Goal: Task Accomplishment & Management: Use online tool/utility

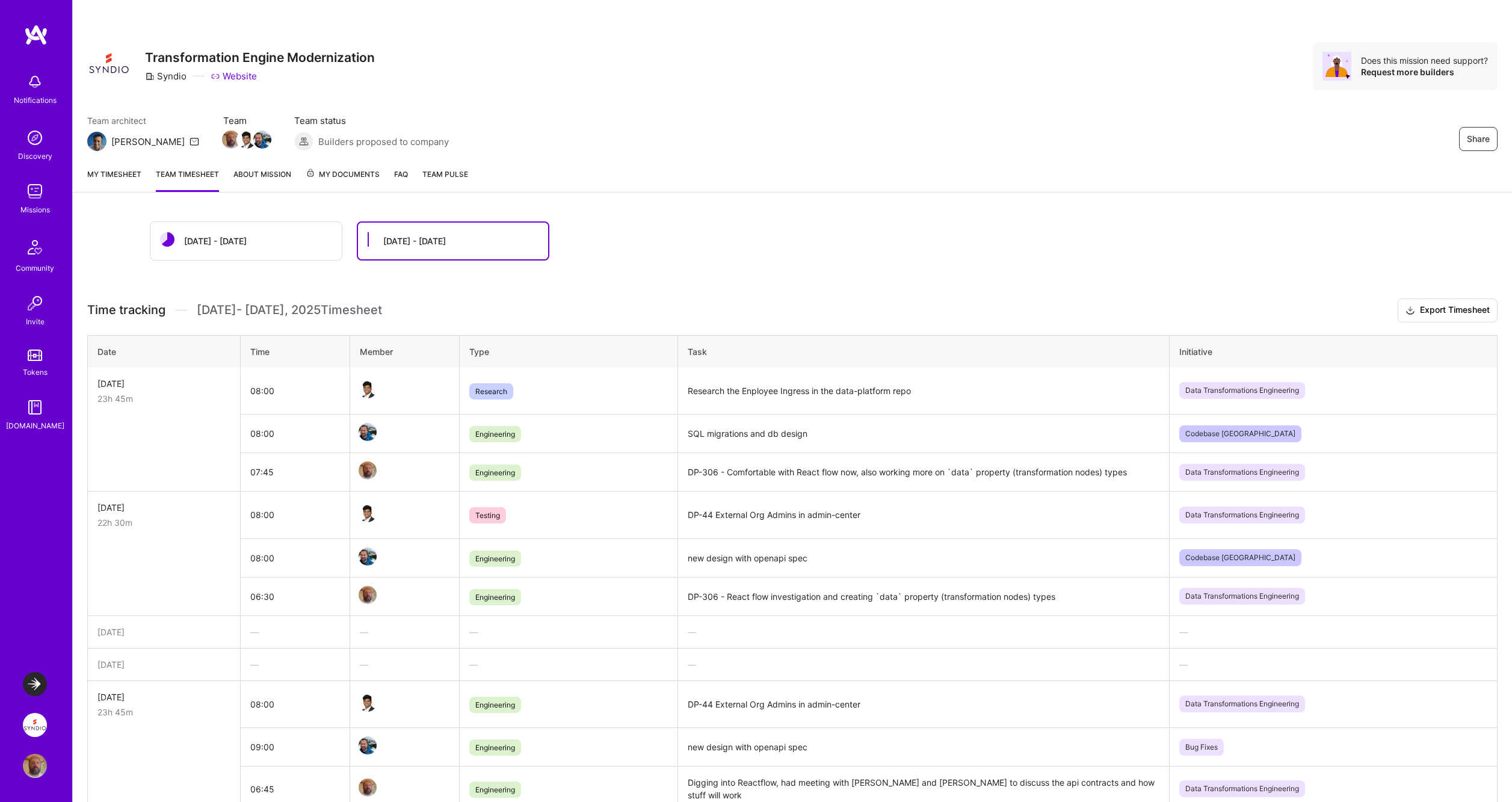
click at [134, 174] on link "My timesheet" at bounding box center [114, 180] width 54 height 24
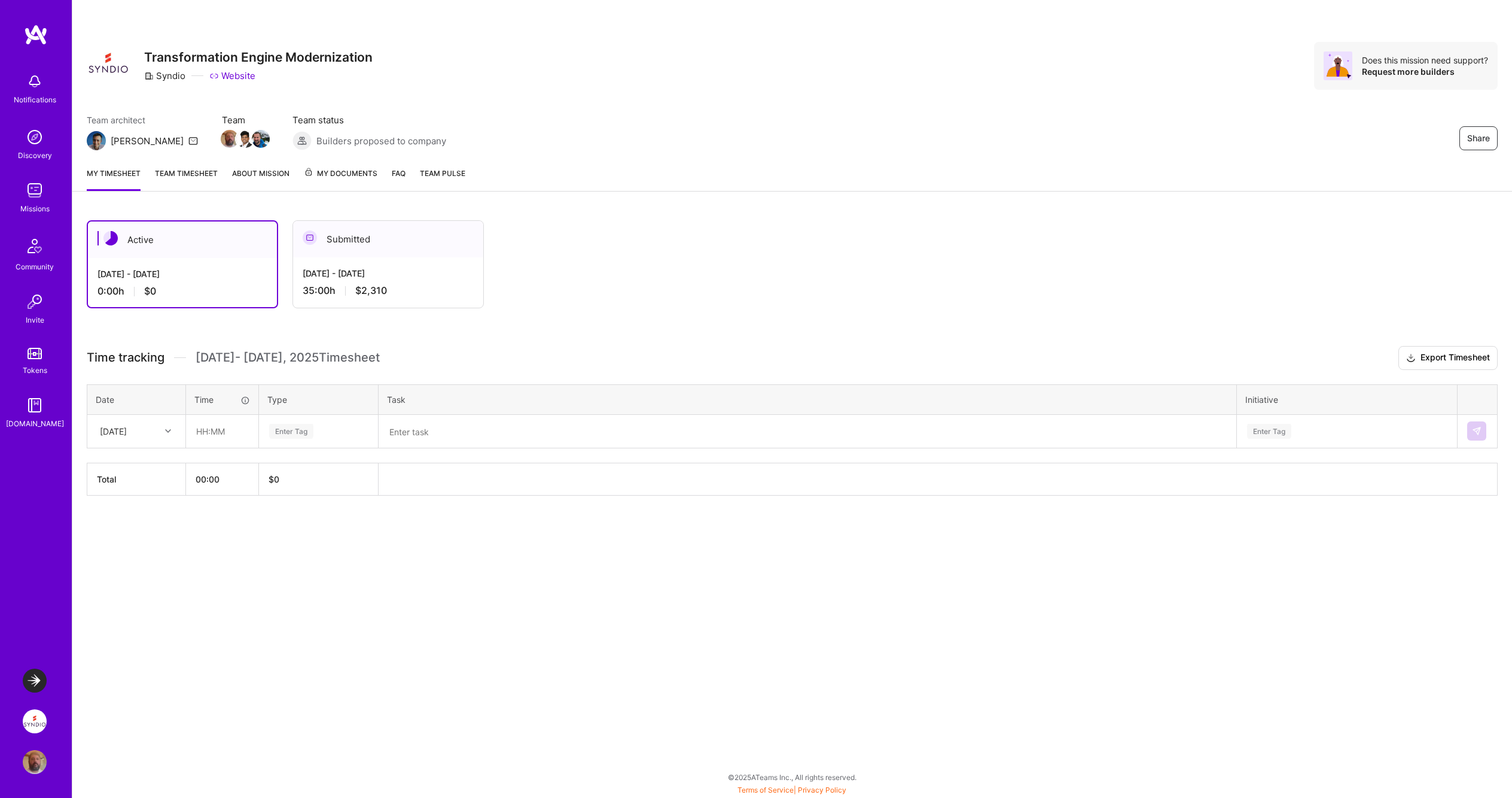
click at [166, 432] on icon at bounding box center [168, 431] width 6 height 6
click at [129, 465] on div "Wed, Oct 1" at bounding box center [137, 465] width 97 height 22
click at [209, 431] on input "text" at bounding box center [222, 431] width 71 height 32
type input "08:30"
click at [288, 556] on span "Engineering" at bounding box center [291, 555] width 52 height 16
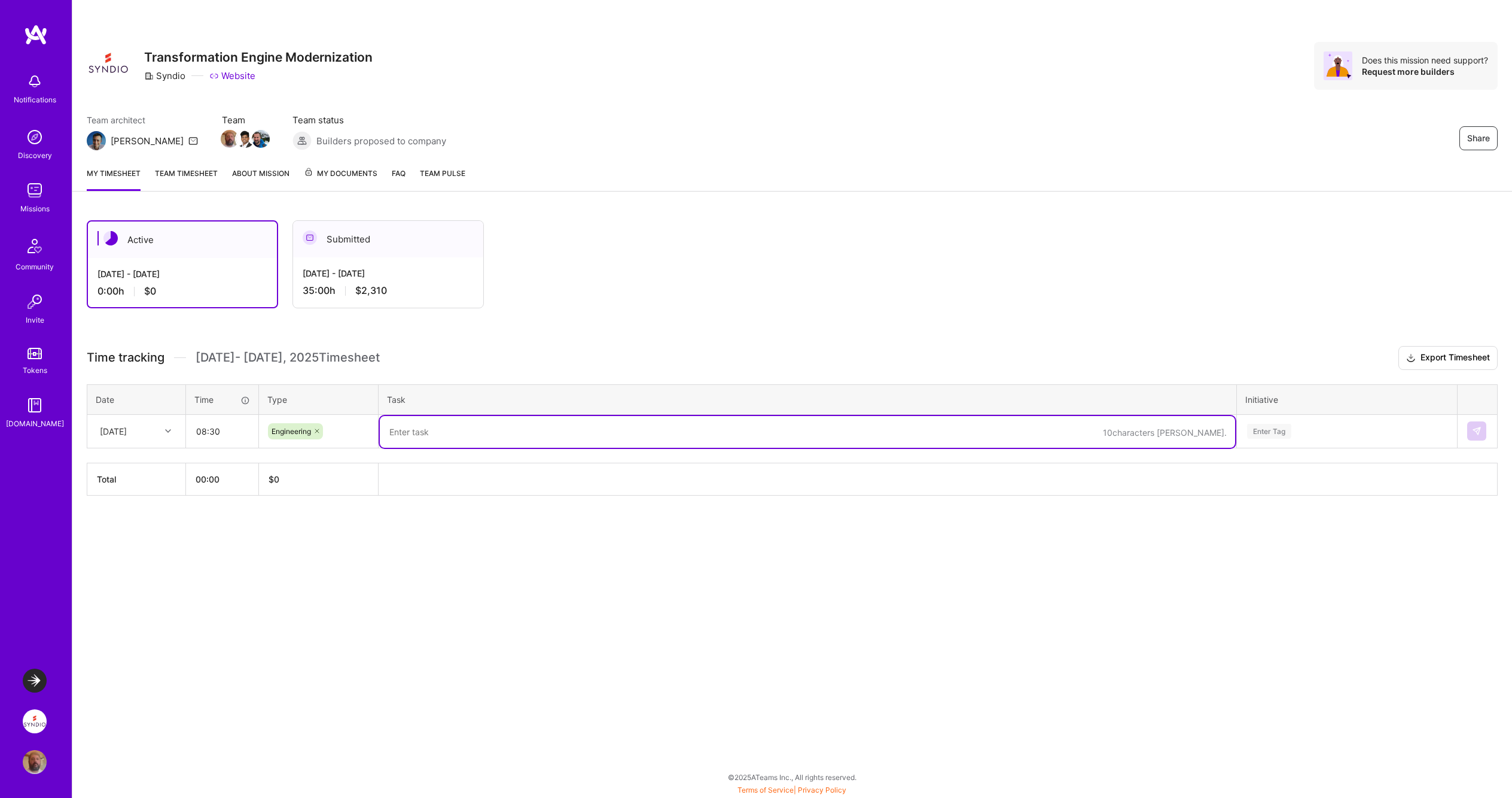
click at [418, 430] on textarea at bounding box center [808, 432] width 855 height 32
type textarea "Worked with Reactflow and also started putting together an openapi schema examp…"
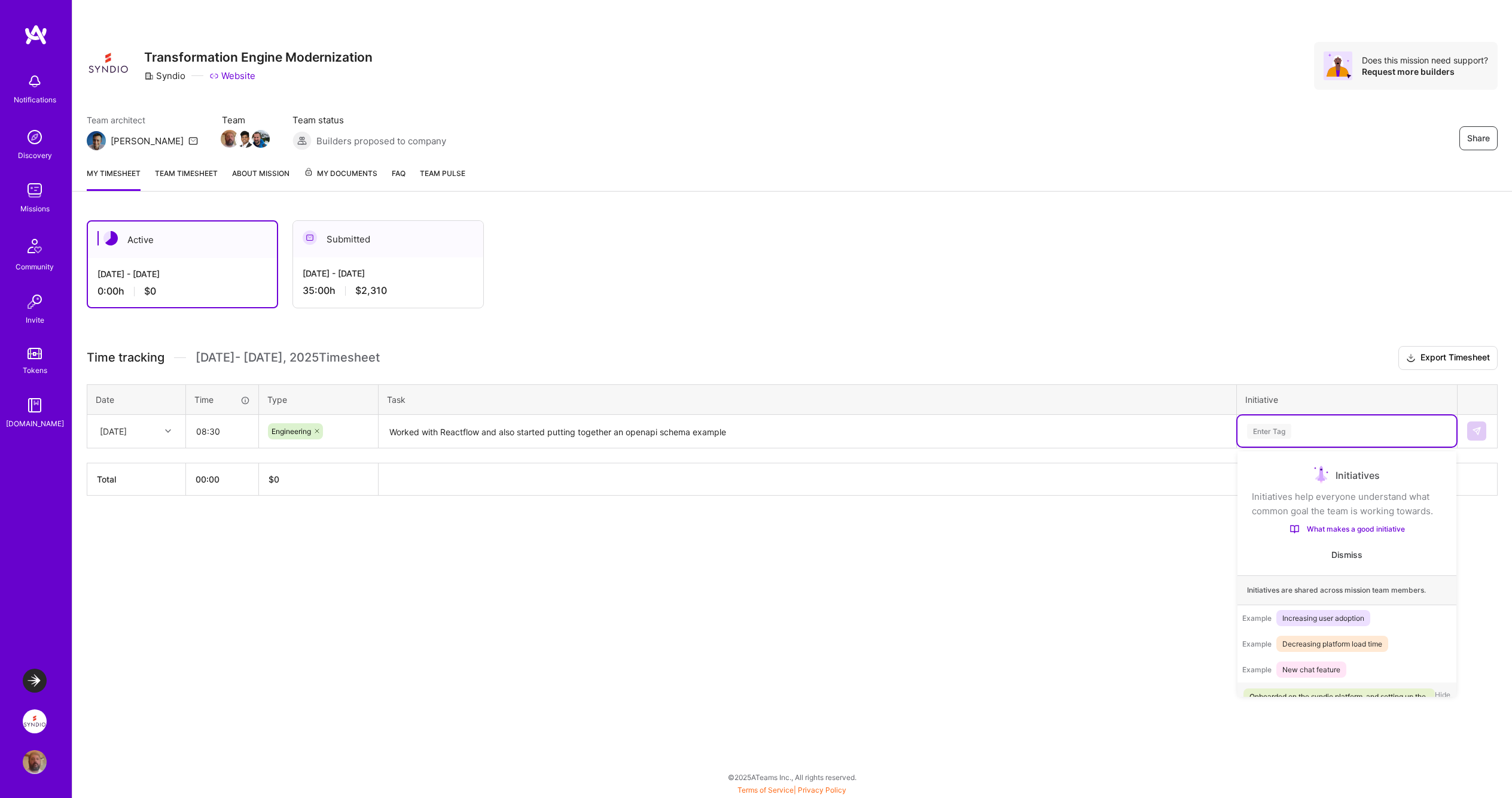
click at [1277, 430] on div "Enter Tag" at bounding box center [1269, 431] width 44 height 19
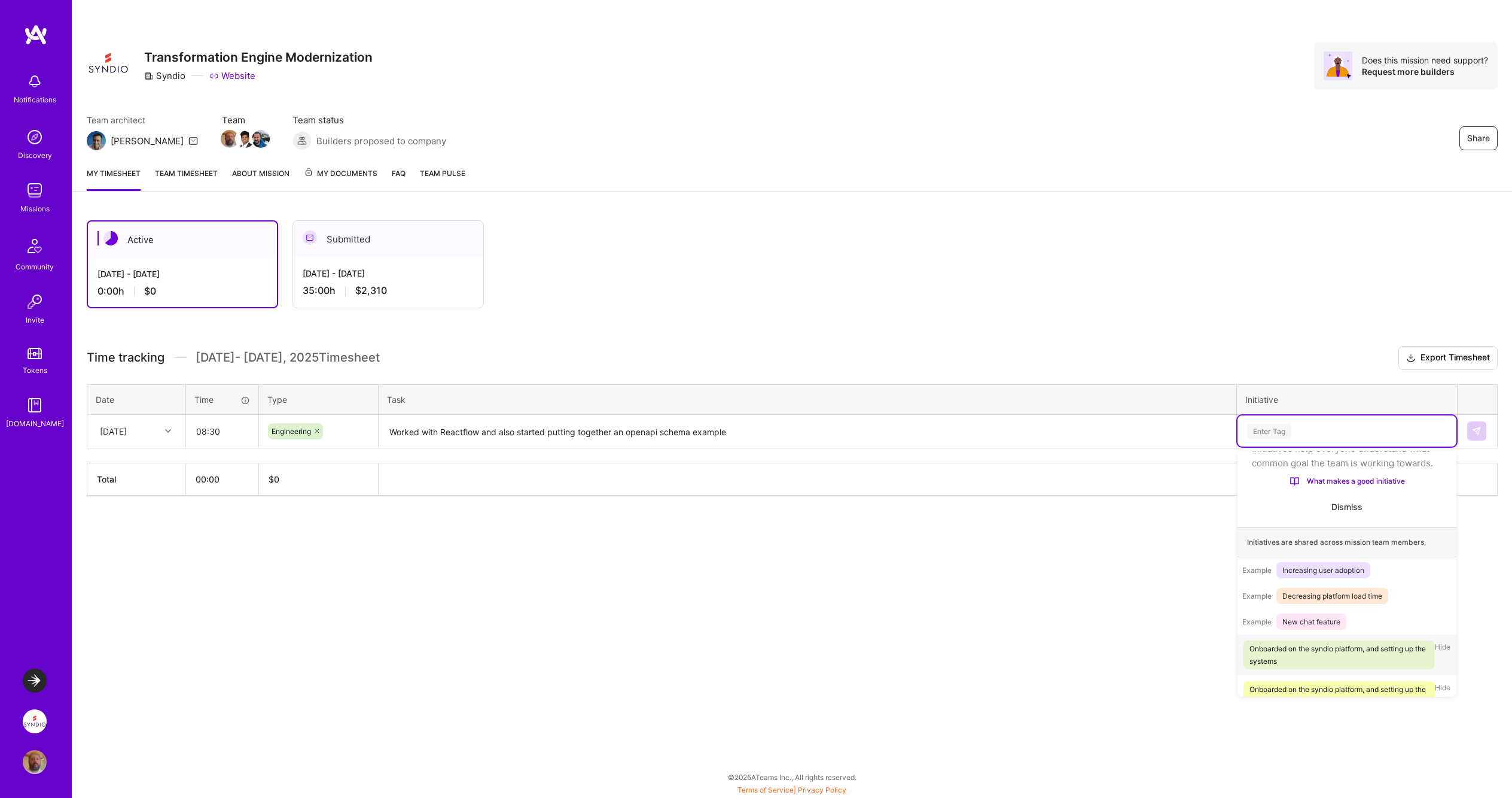
scroll to position [54, 0]
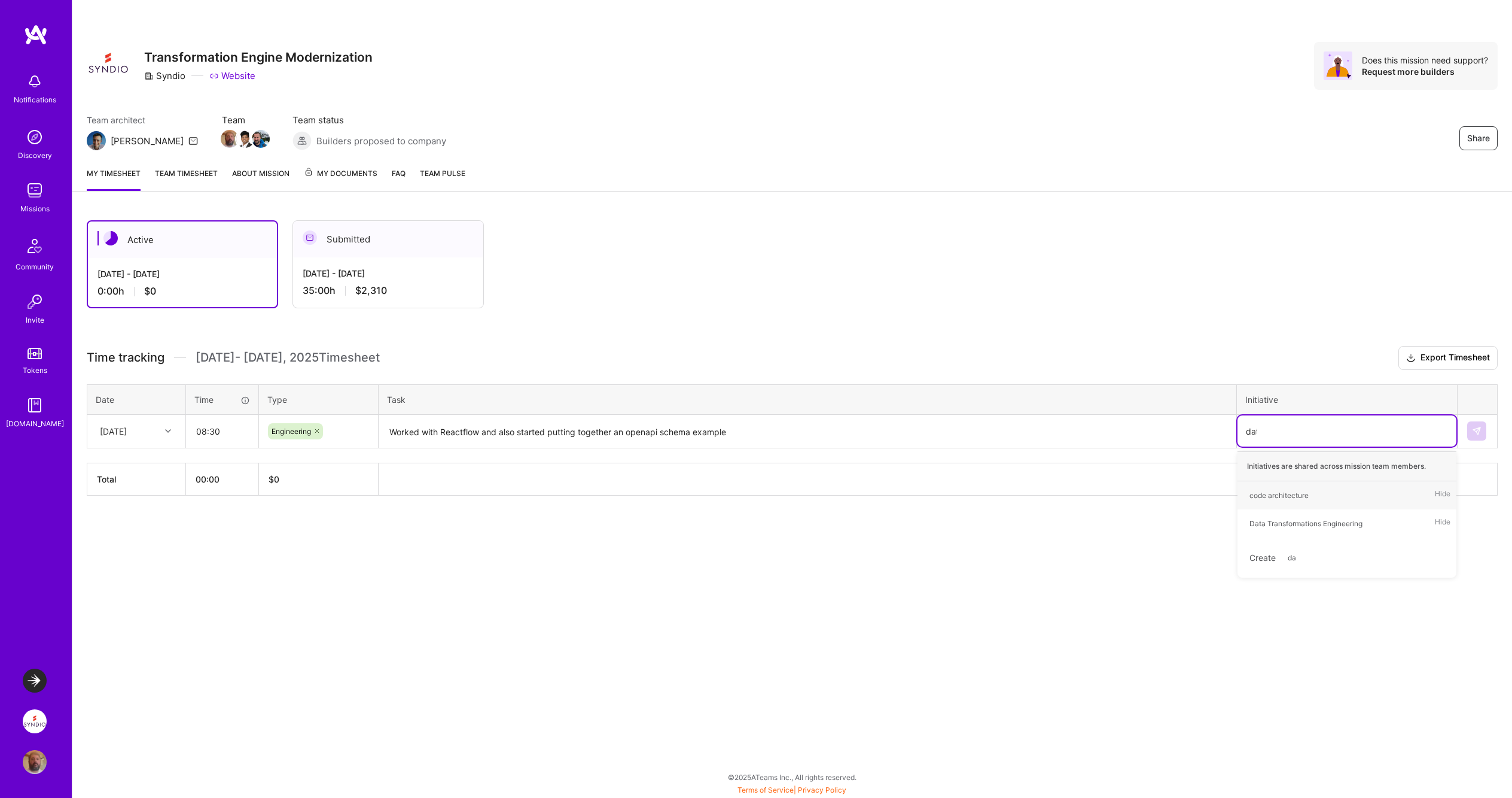
type input "data"
click at [1292, 493] on div "Data Transformations Engineering" at bounding box center [1306, 495] width 113 height 12
click at [1480, 428] on img at bounding box center [1477, 430] width 9 height 9
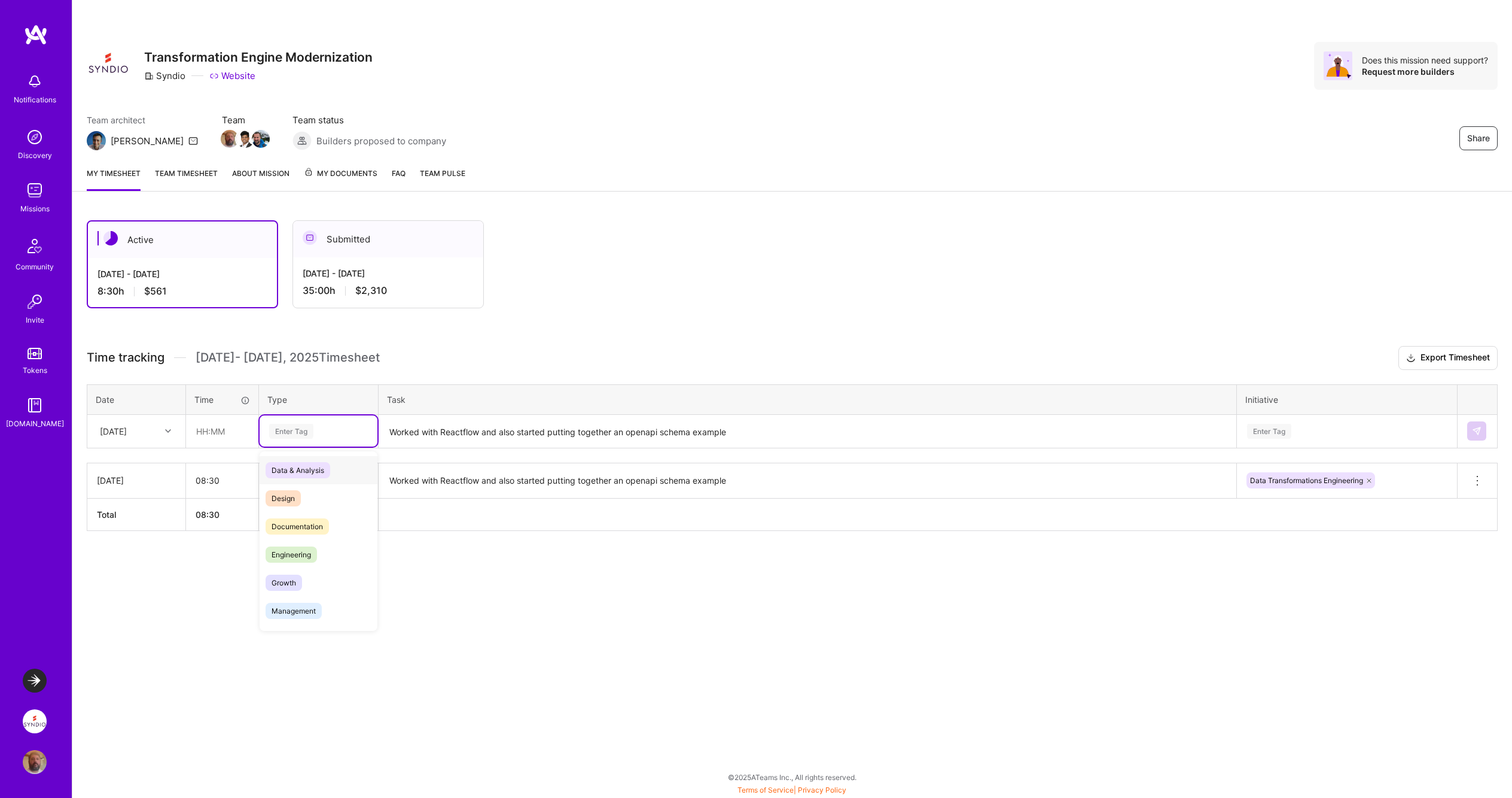
click at [295, 431] on div "Enter Tag" at bounding box center [291, 431] width 44 height 19
click at [166, 428] on icon at bounding box center [168, 431] width 6 height 6
click at [125, 467] on div "Thu, Oct 2" at bounding box center [137, 465] width 97 height 22
click at [206, 434] on input "text" at bounding box center [222, 431] width 71 height 32
type input "07:45"
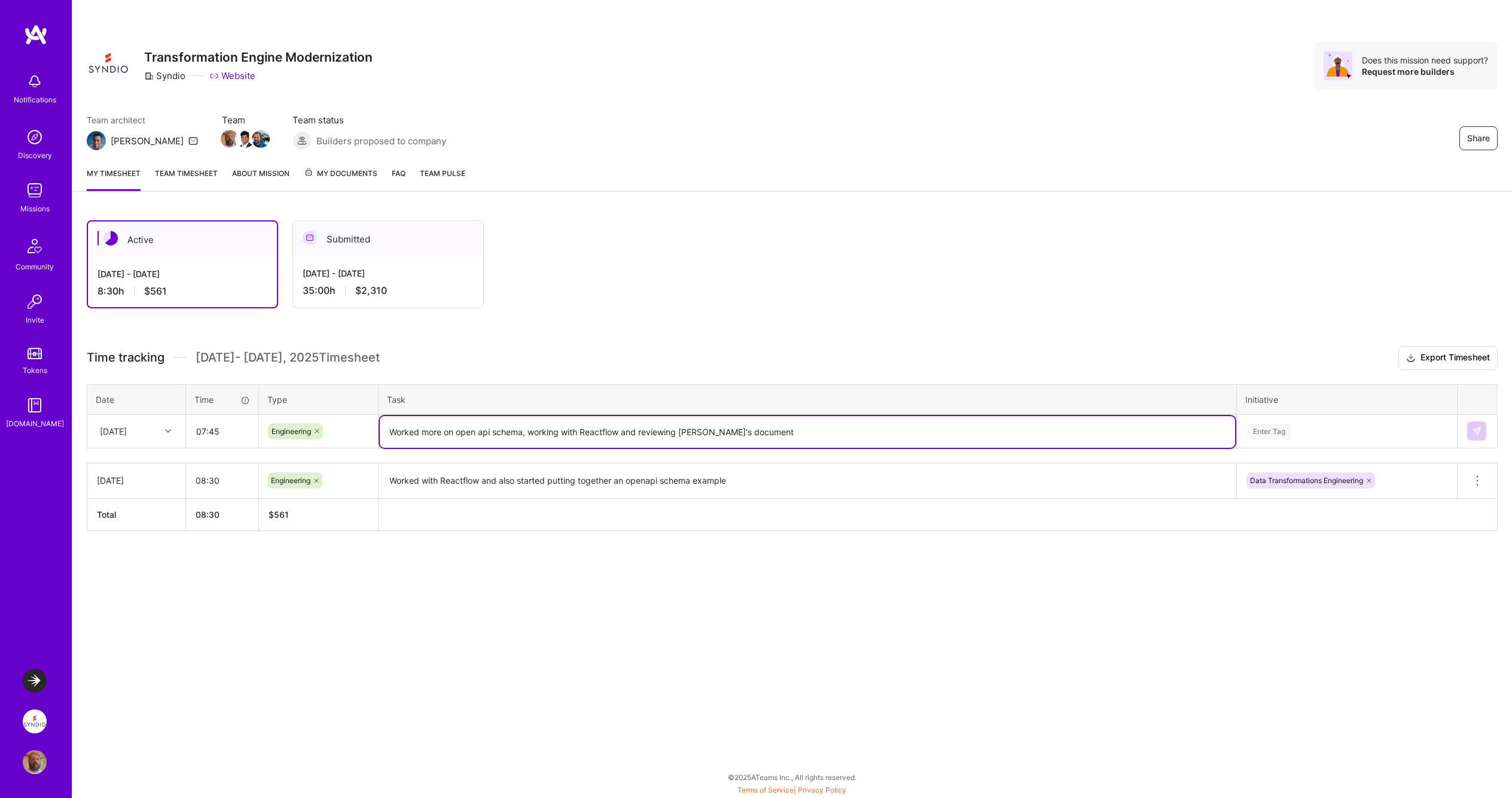
type textarea "Worked more on open api schema, working with Reactflow and reviewing Olya's doc…"
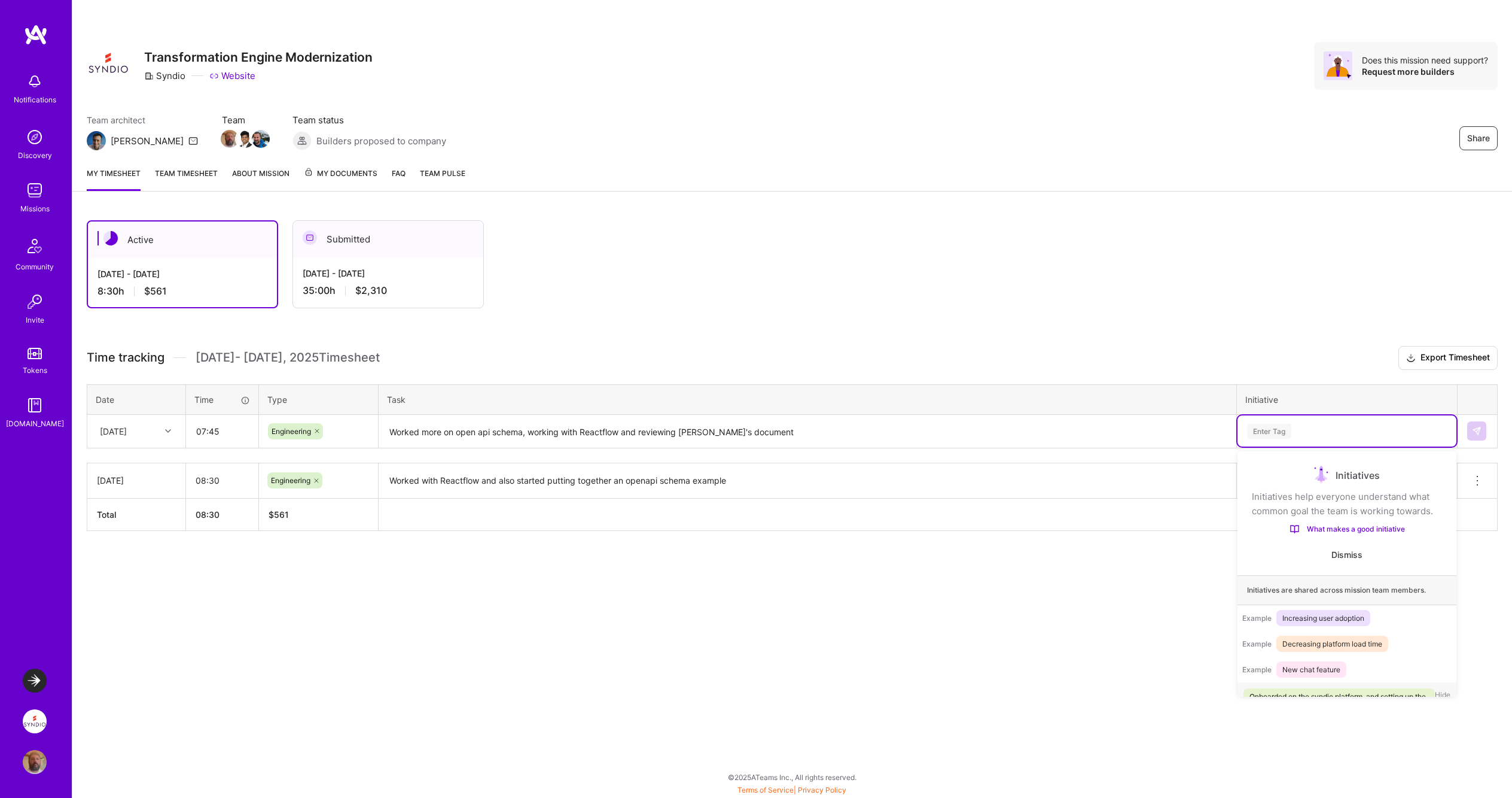
click at [1266, 429] on div "Enter Tag" at bounding box center [1269, 431] width 44 height 19
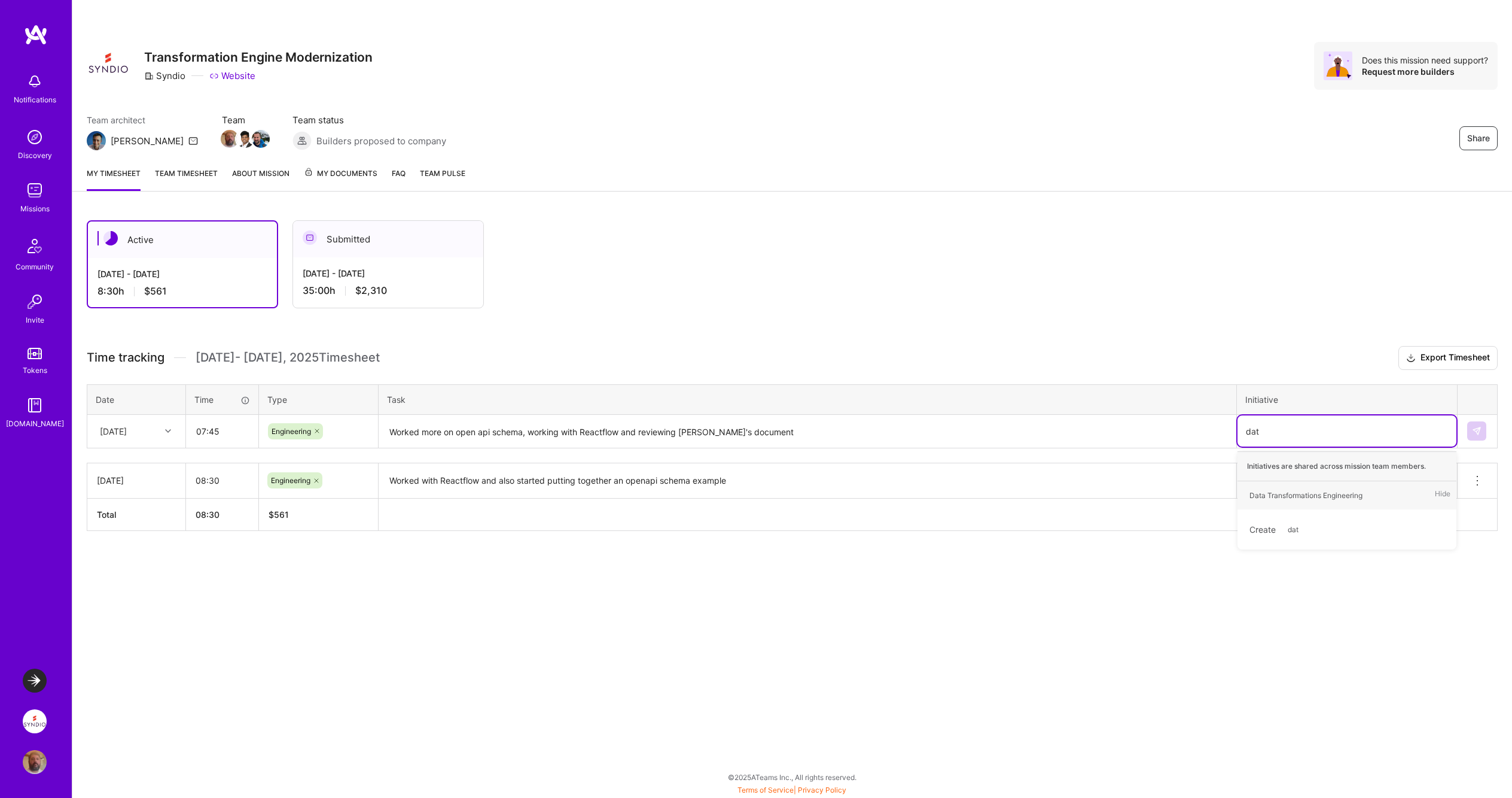
type input "data"
click at [1276, 494] on div "Data Transformations Engineering" at bounding box center [1306, 495] width 113 height 12
click at [765, 433] on textarea "Worked more on open api schema, working with Reactflow and reviewing Olya's doc…" at bounding box center [808, 432] width 855 height 32
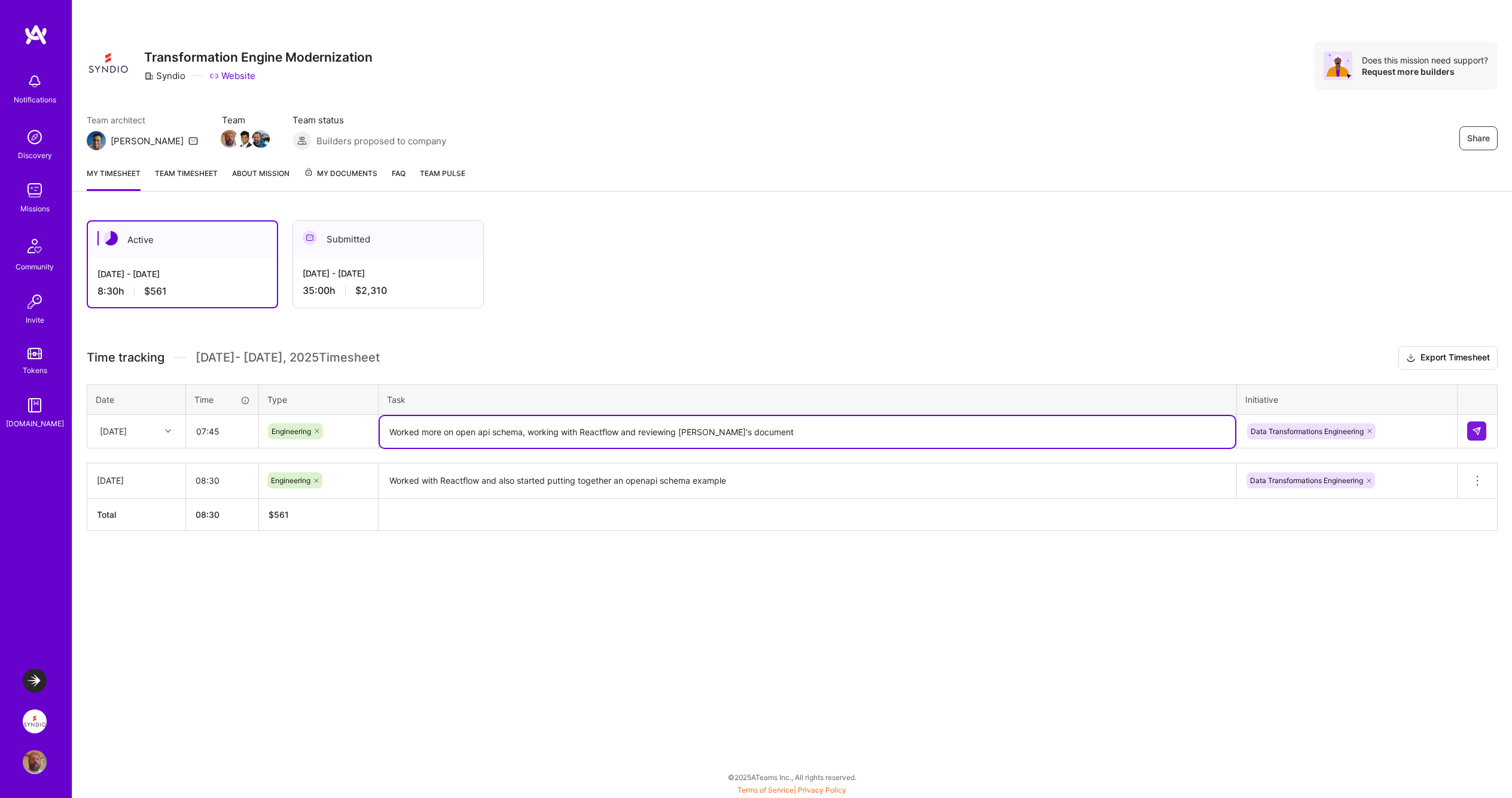
click at [529, 430] on textarea "Worked more on open api schema, working with Reactflow and reviewing Olya's doc…" at bounding box center [808, 432] width 855 height 32
type textarea "Worked more on open api schema, discussion with Alex about it, also working wit…"
click at [1482, 428] on button at bounding box center [1477, 430] width 19 height 19
